Goal: Obtain resource: Download file/media

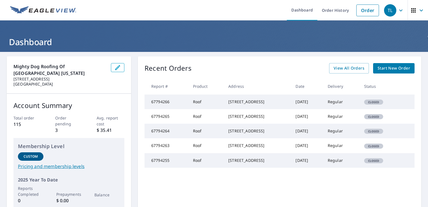
click at [199, 69] on div "Recent Orders View All Orders Start New Order" at bounding box center [280, 68] width 270 height 10
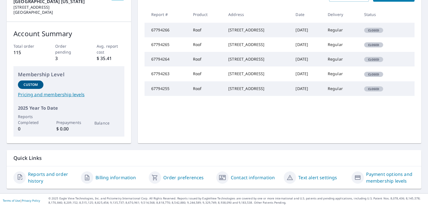
scroll to position [3, 0]
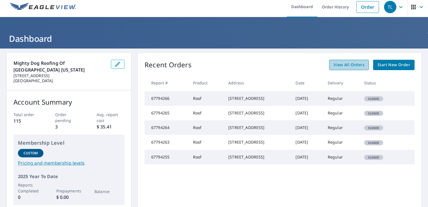
click at [344, 63] on span "View All Orders" at bounding box center [349, 64] width 31 height 7
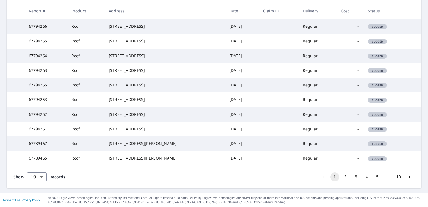
scroll to position [139, 0]
click at [341, 181] on button "2" at bounding box center [345, 176] width 9 height 9
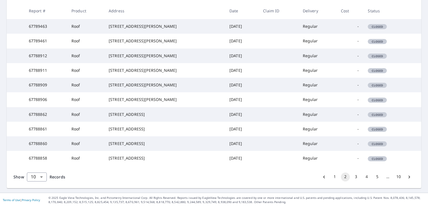
scroll to position [147, 0]
click at [353, 181] on button "3" at bounding box center [356, 176] width 9 height 9
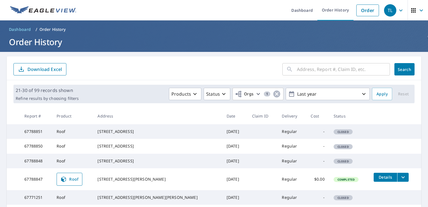
scroll to position [36, 0]
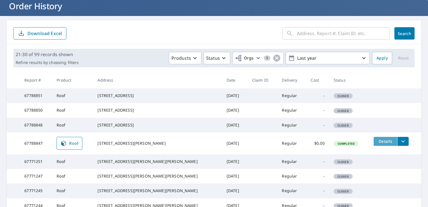
click at [377, 144] on span "Details" at bounding box center [385, 140] width 17 height 5
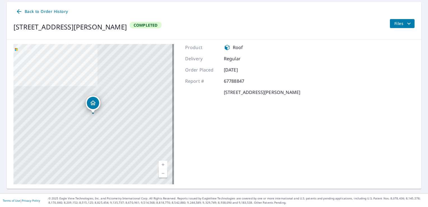
scroll to position [53, 0]
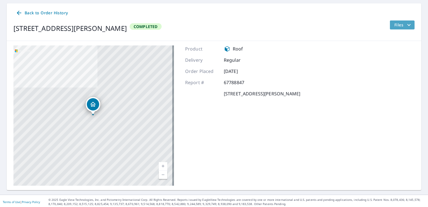
click at [406, 24] on icon "filesDropdownBtn-67788847" at bounding box center [409, 25] width 7 height 7
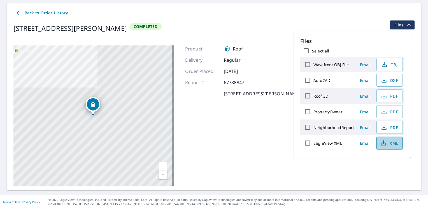
click at [392, 143] on span "XML" at bounding box center [389, 143] width 18 height 7
click at [384, 97] on icon "button" at bounding box center [384, 95] width 7 height 7
